Goal: Find specific fact: Find specific page/section

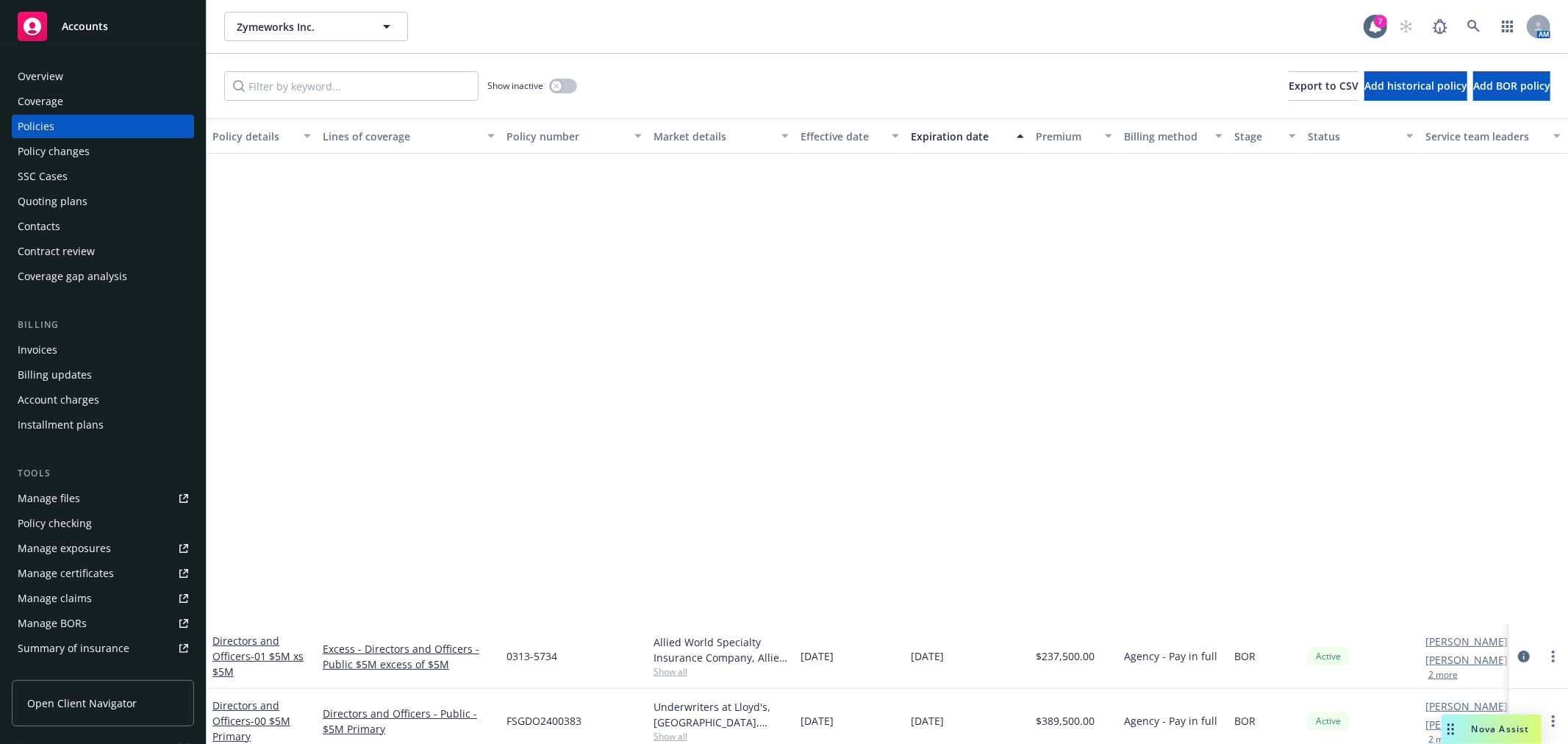
scroll to position [571, 0]
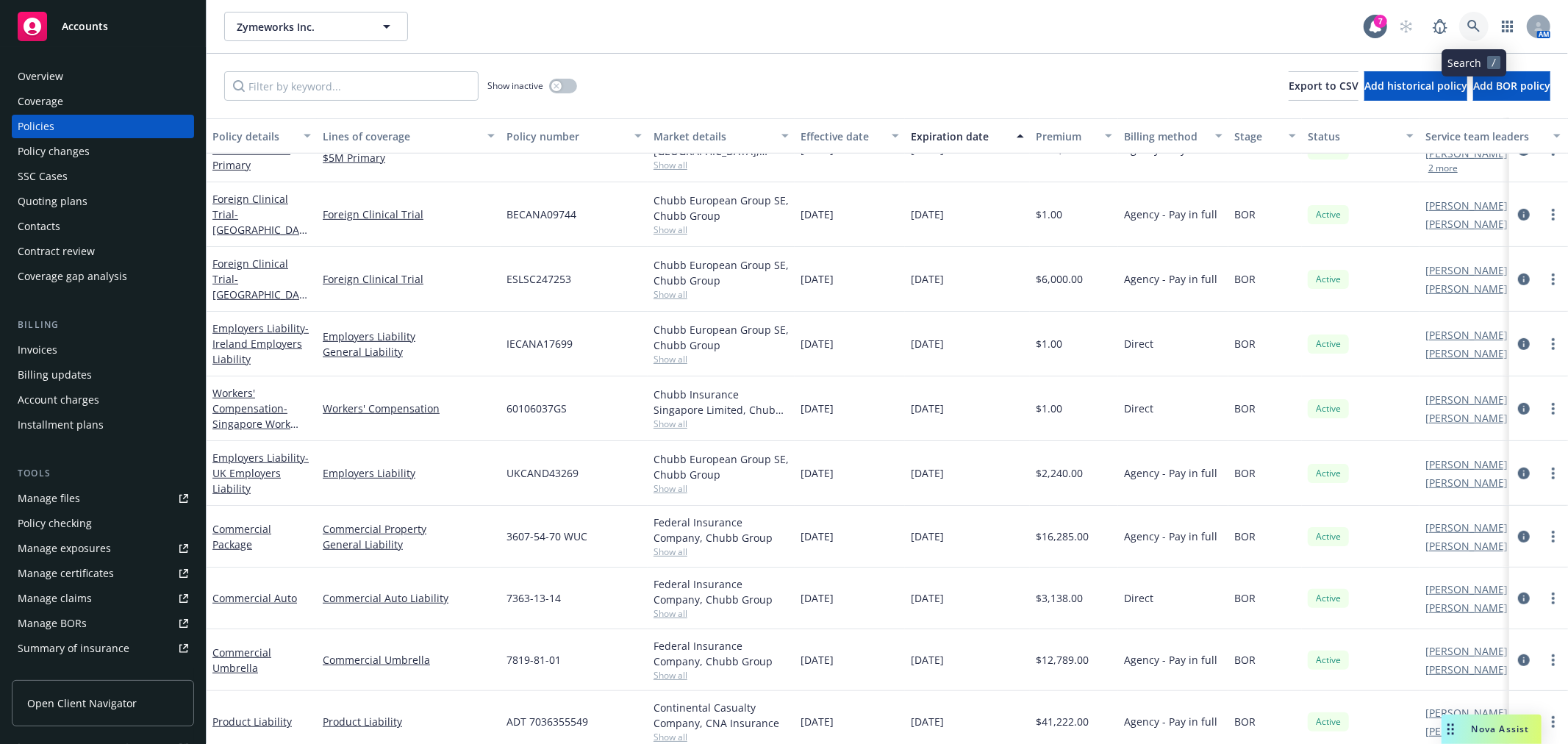
click at [1476, 28] on icon at bounding box center [1473, 26] width 13 height 13
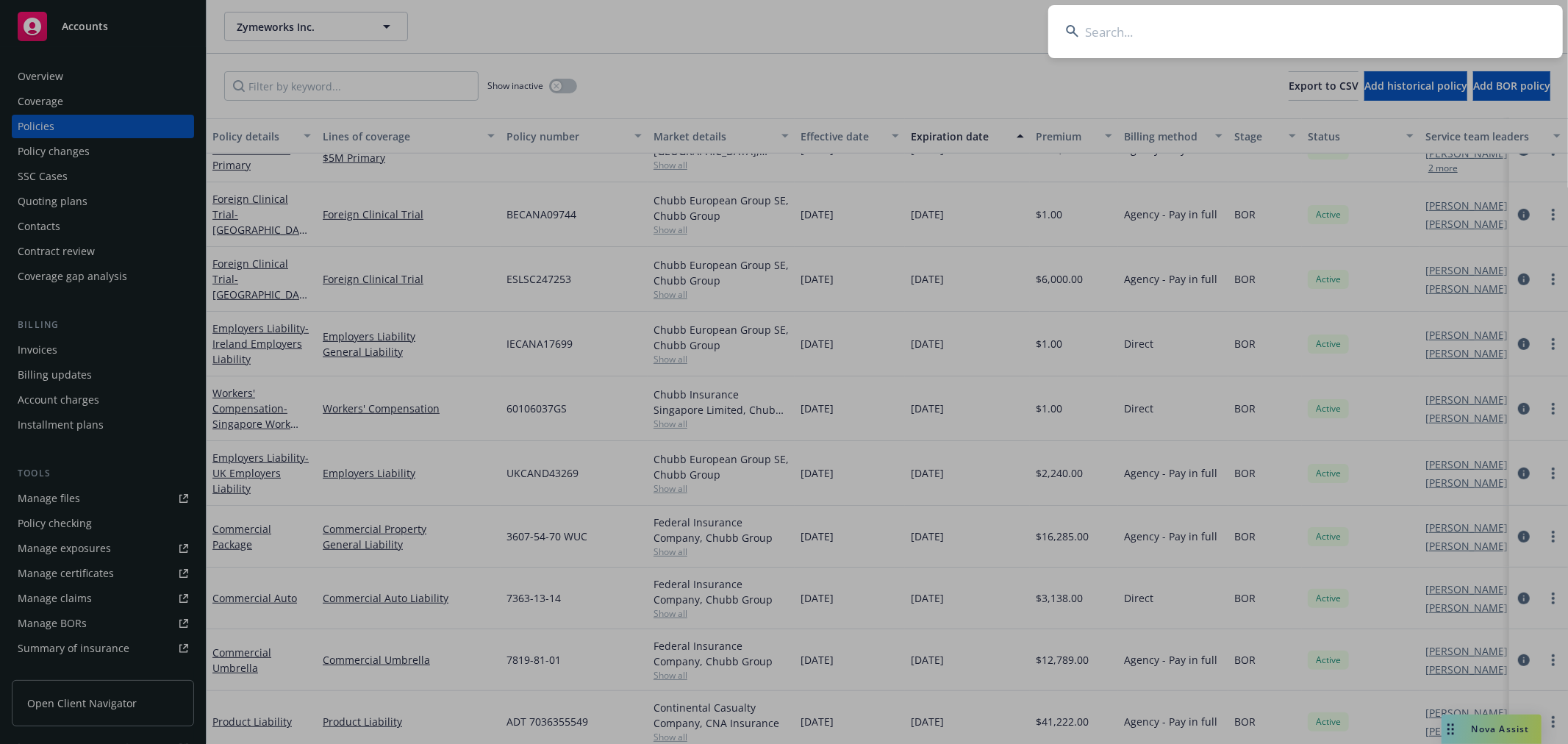
click at [1237, 40] on input at bounding box center [1305, 32] width 515 height 53
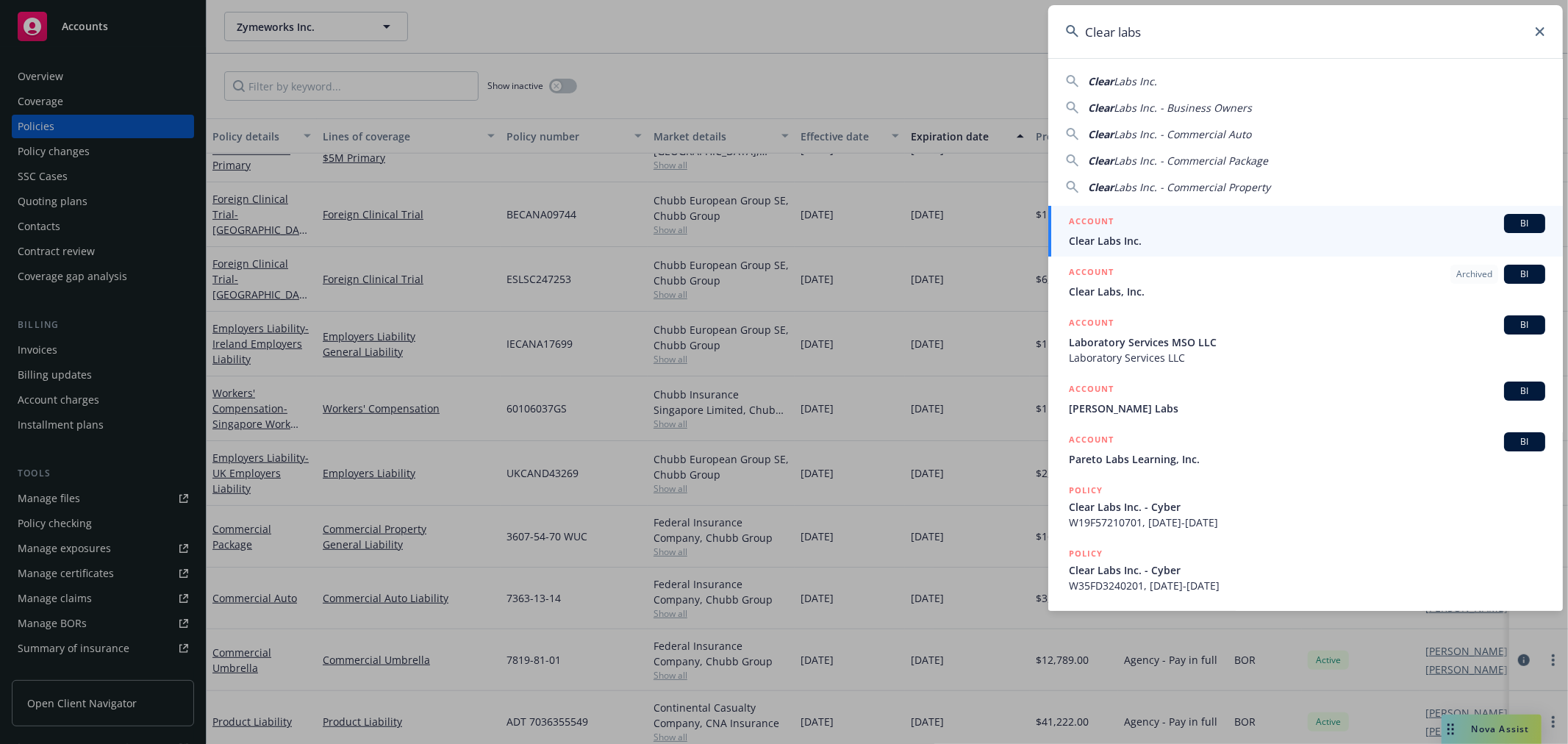
type input "Clear labs"
click at [1142, 234] on span "Clear Labs Inc." at bounding box center [1308, 241] width 477 height 16
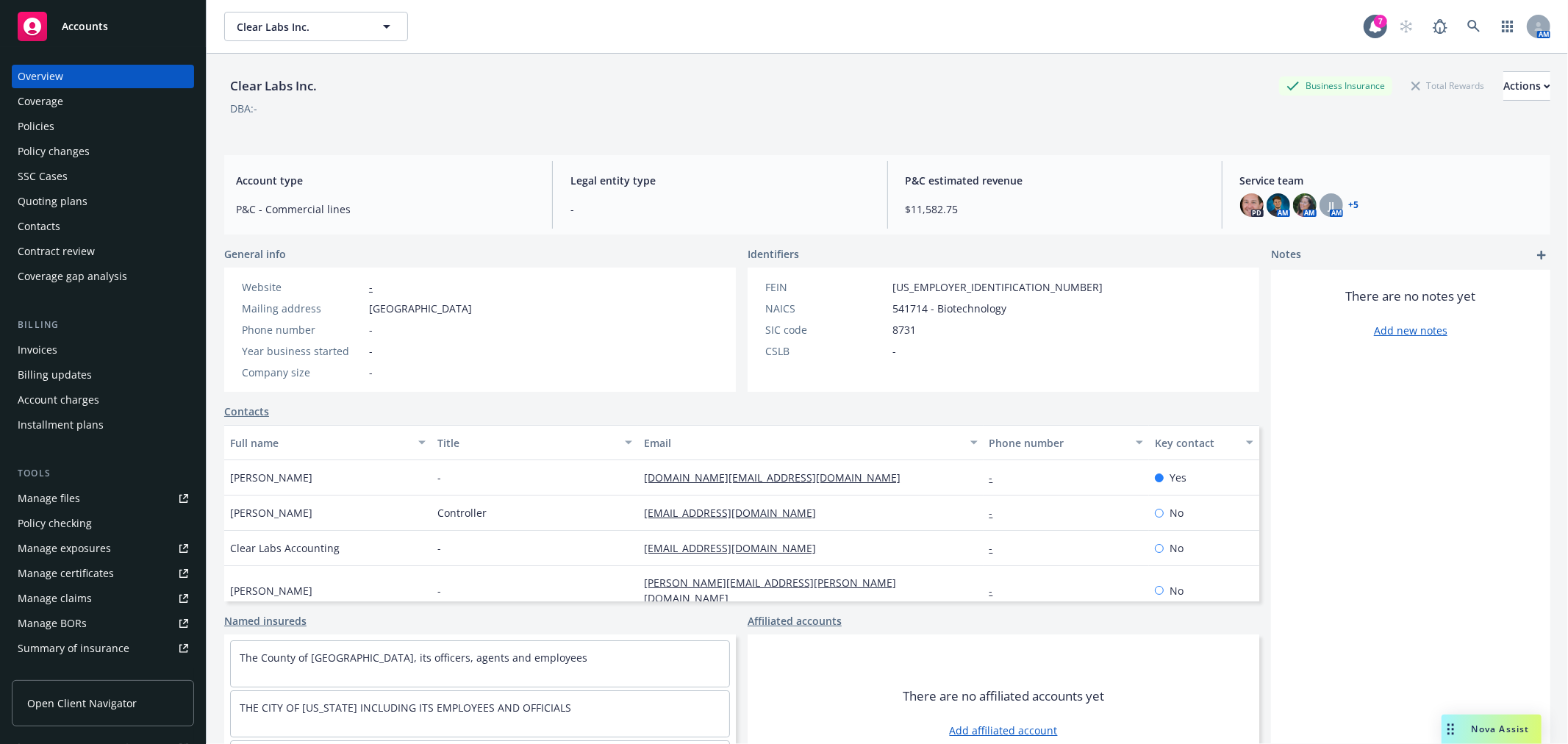
click at [56, 123] on div "Policies" at bounding box center [103, 126] width 170 height 24
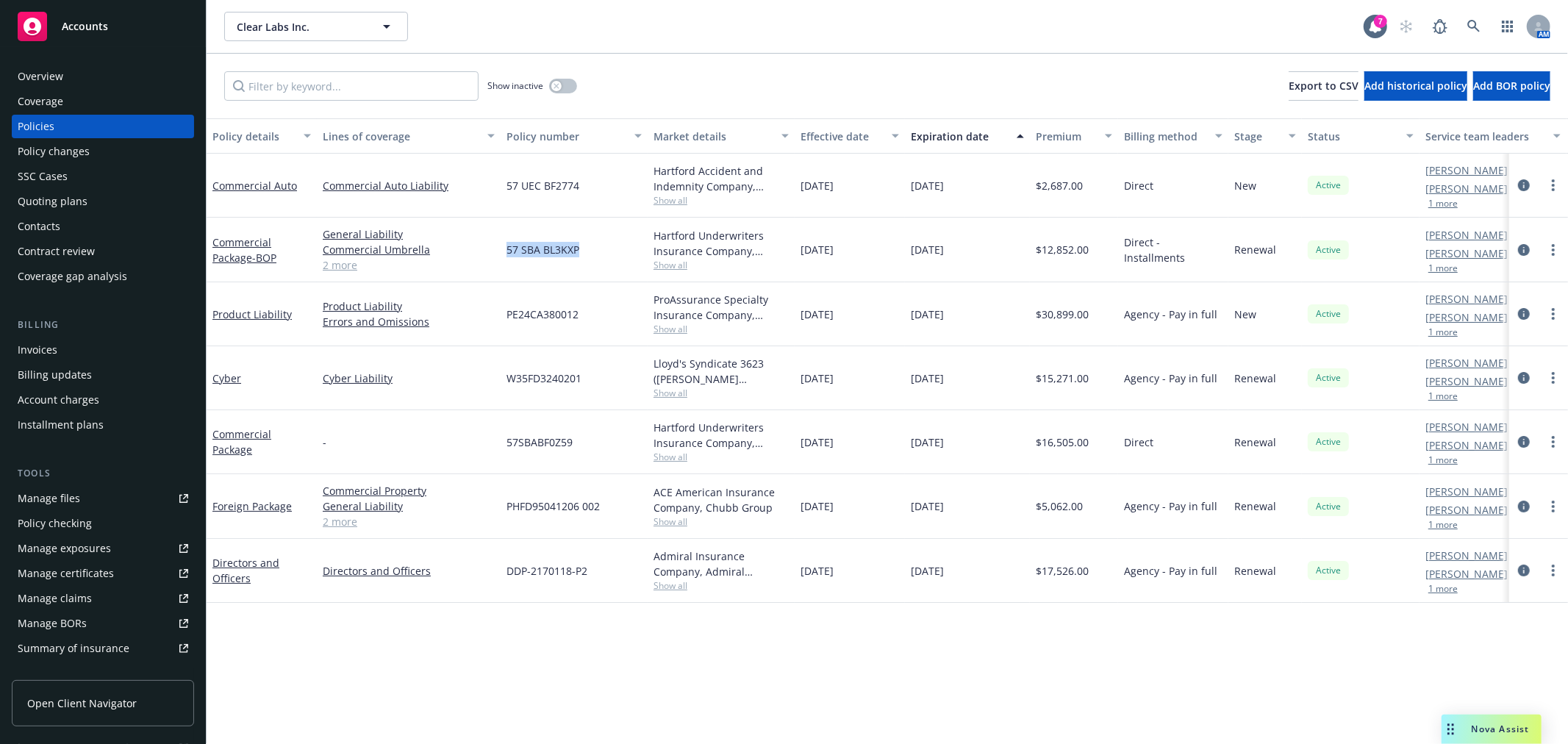
drag, startPoint x: 582, startPoint y: 245, endPoint x: 504, endPoint y: 244, distance: 78.0
click at [504, 244] on div "57 SBA BL3KXP" at bounding box center [574, 250] width 147 height 65
copy span "57 SBA BL3KXP"
